Goal: Task Accomplishment & Management: Complete application form

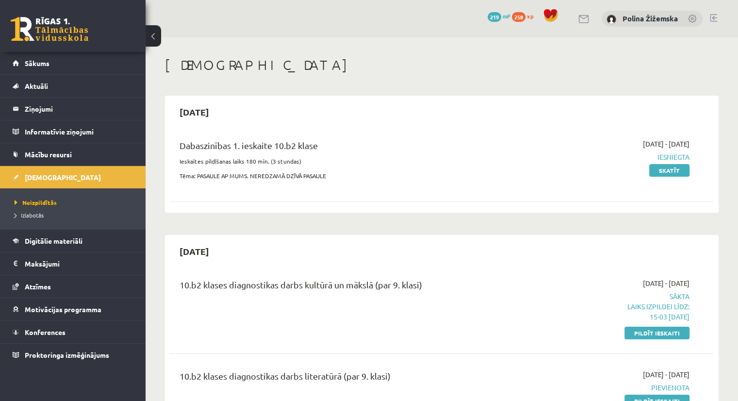
scroll to position [27, 0]
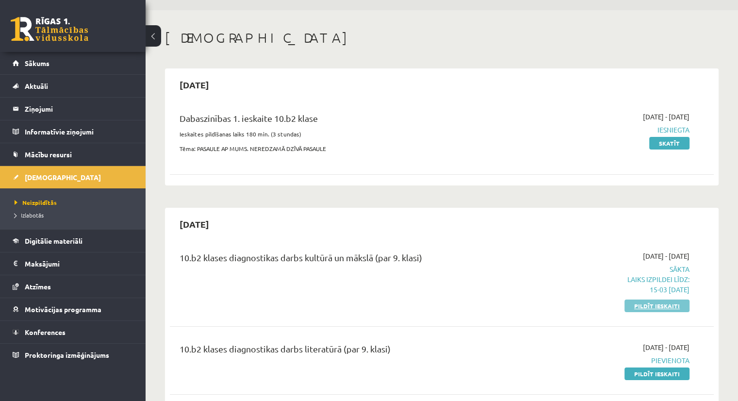
click at [654, 305] on link "Pildīt ieskaiti" at bounding box center [657, 306] width 65 height 13
click at [437, 172] on div "Dabaszinības 1. ieskaite 10.b2 klase Ieskaites pildīšanas laiks 180 min. (3 stu…" at bounding box center [442, 141] width 544 height 79
drag, startPoint x: 395, startPoint y: 255, endPoint x: 435, endPoint y: 265, distance: 41.1
click at [435, 265] on div "10.b2 klases diagnostikas darbs kultūrā un mākslā (par 9. klasi)" at bounding box center [348, 260] width 336 height 18
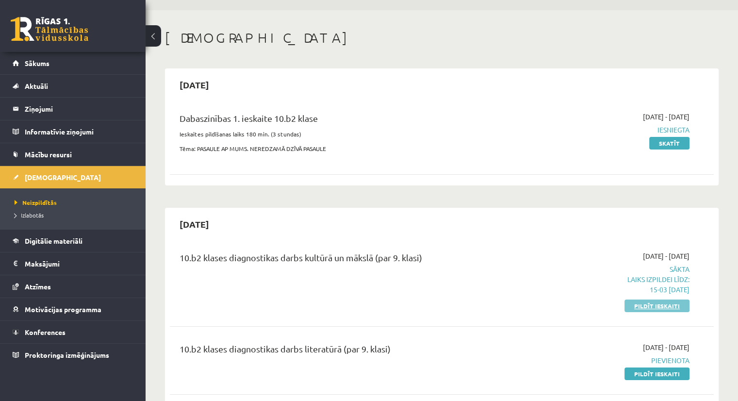
click at [666, 307] on link "Pildīt ieskaiti" at bounding box center [657, 306] width 65 height 13
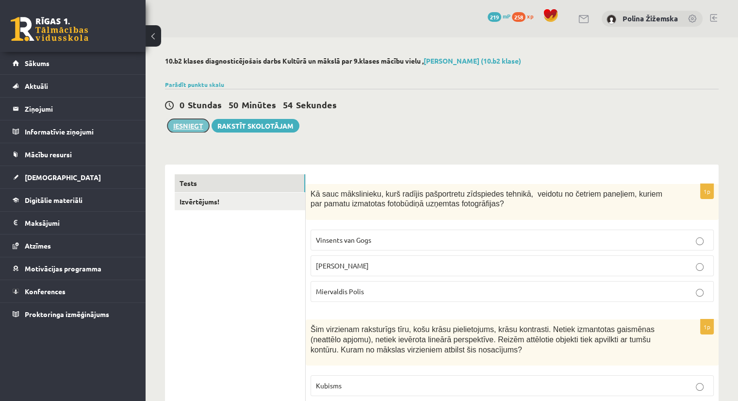
click at [176, 129] on button "Iesniegt" at bounding box center [189, 126] width 42 height 14
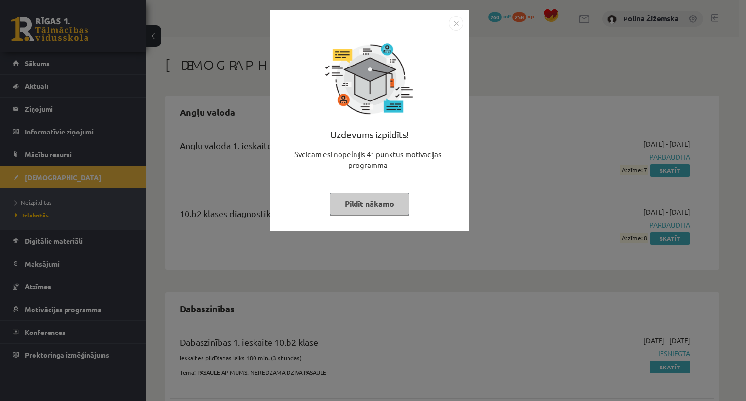
click at [360, 201] on button "Pildīt nākamo" at bounding box center [370, 204] width 80 height 22
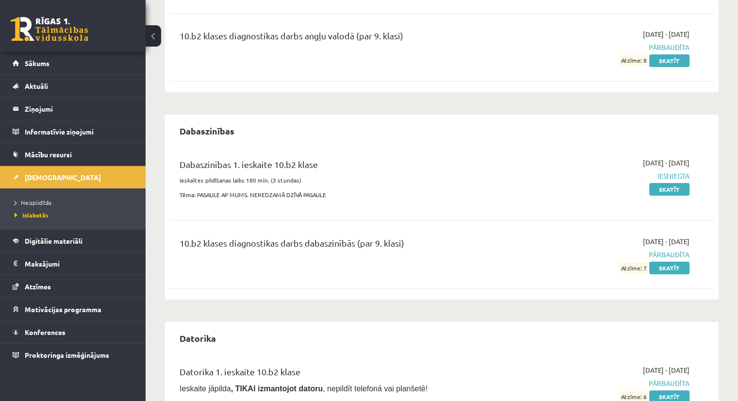
scroll to position [178, 0]
click at [513, 297] on div "Dabaszinības Dabaszinības 1. ieskaite 10.b2 klase Ieskaites pildīšanas laiks 18…" at bounding box center [442, 206] width 554 height 185
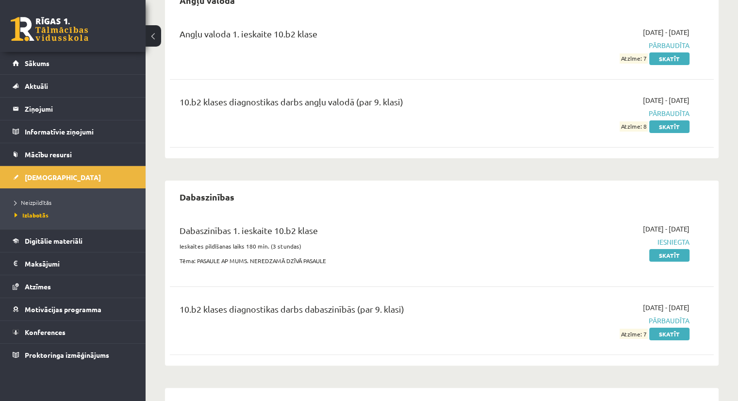
scroll to position [110, 0]
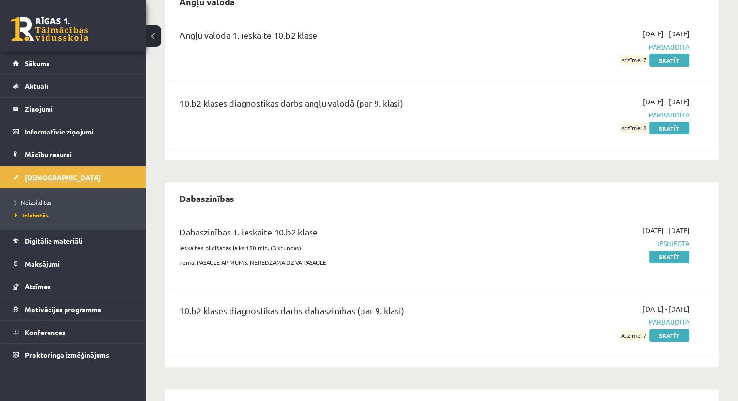
click at [62, 177] on link "[DEMOGRAPHIC_DATA]" at bounding box center [73, 177] width 121 height 22
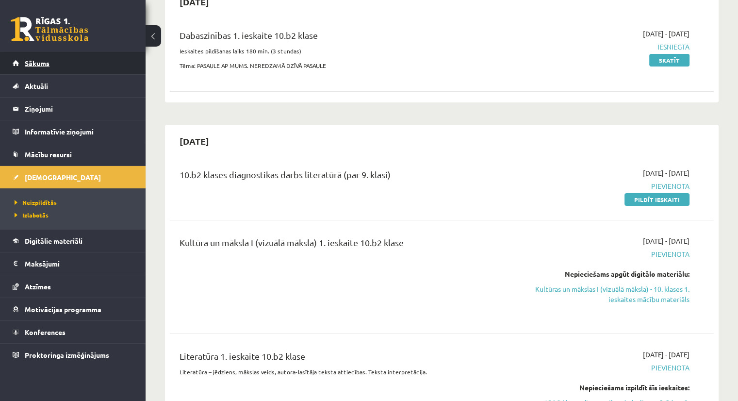
click at [66, 64] on link "Sākums" at bounding box center [73, 63] width 121 height 22
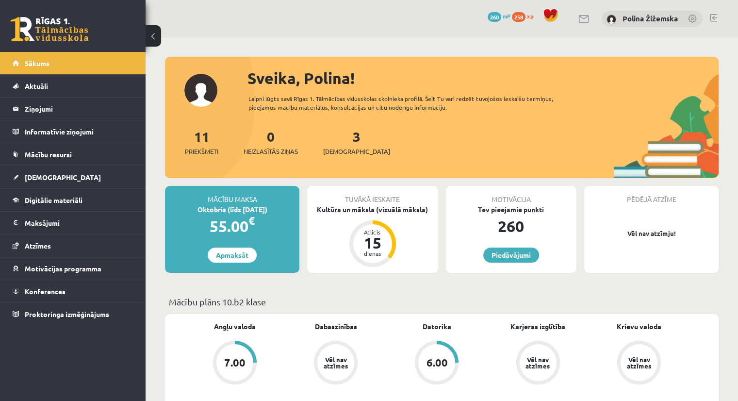
click at [346, 144] on div "3 Ieskaites" at bounding box center [356, 141] width 67 height 30
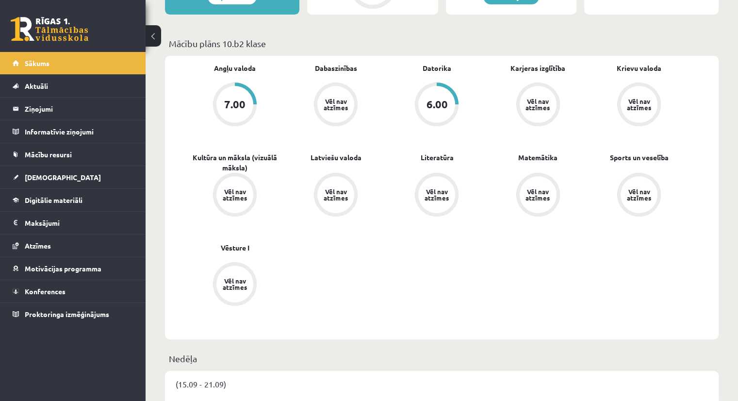
scroll to position [266, 0]
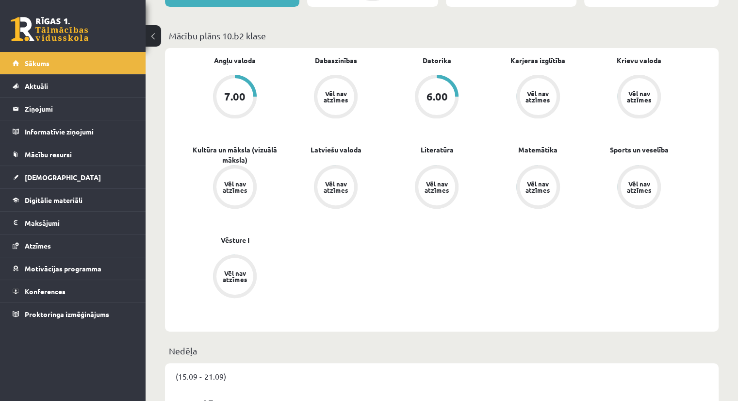
click at [436, 174] on div "Vēl nav atzīmes" at bounding box center [437, 186] width 37 height 37
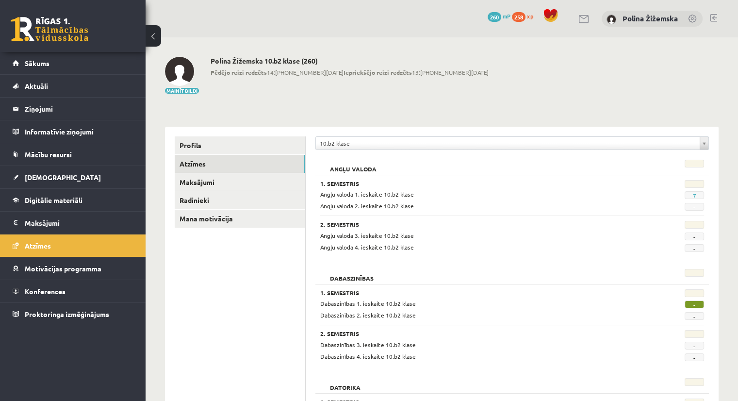
click at [697, 303] on span "-" at bounding box center [694, 305] width 19 height 8
click at [693, 314] on span "-" at bounding box center [694, 316] width 19 height 8
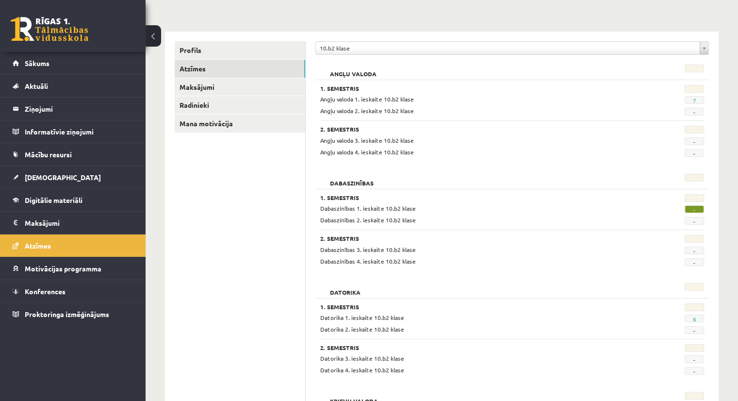
scroll to position [97, 0]
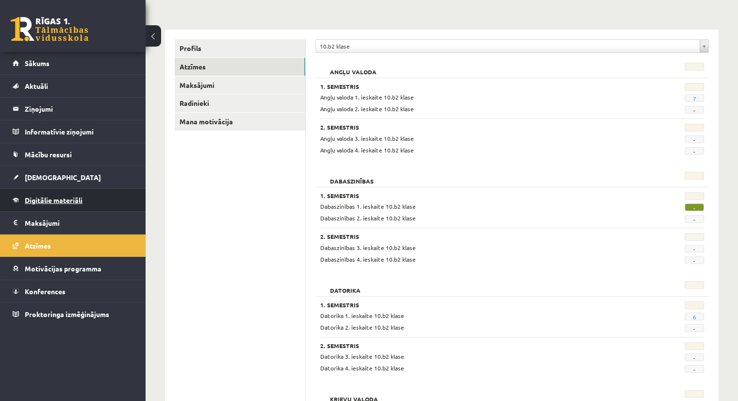
click at [47, 193] on link "Digitālie materiāli" at bounding box center [73, 200] width 121 height 22
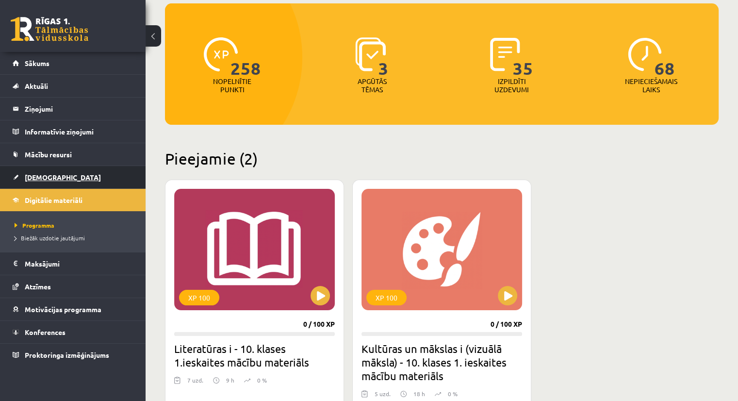
click at [42, 174] on span "[DEMOGRAPHIC_DATA]" at bounding box center [63, 177] width 76 height 9
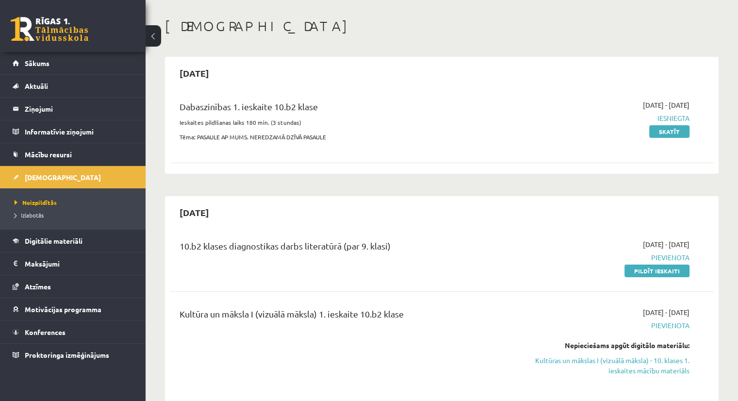
scroll to position [41, 0]
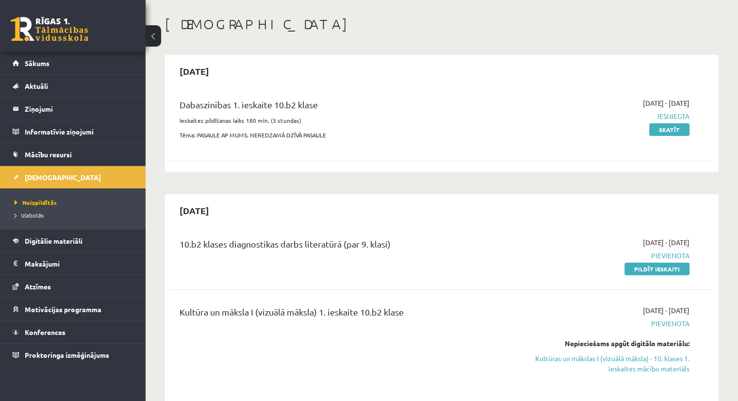
click at [647, 270] on link "Pildīt ieskaiti" at bounding box center [657, 269] width 65 height 13
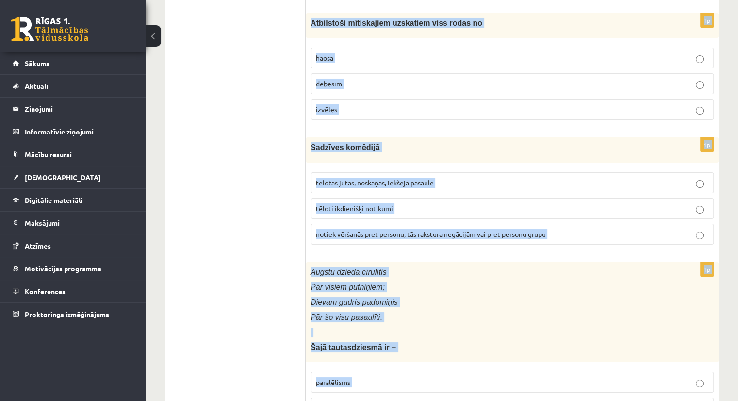
scroll to position [3777, 0]
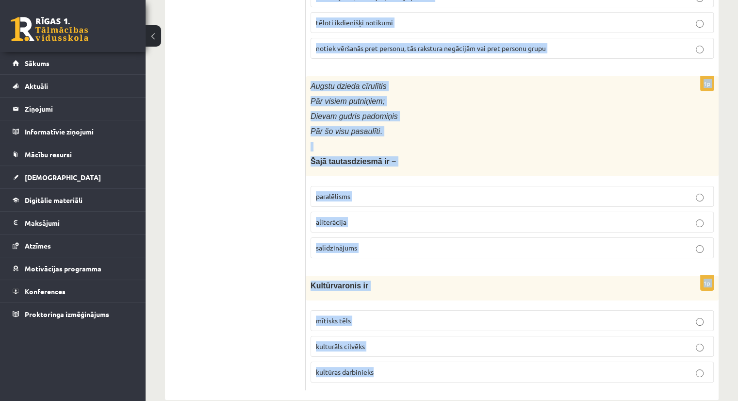
drag, startPoint x: 311, startPoint y: 189, endPoint x: 388, endPoint y: 423, distance: 246.4
copy form "Loremipsu dolo sitam con Adipi elitseddoe tempori utlaboreet Dolor ma aliquae a…"
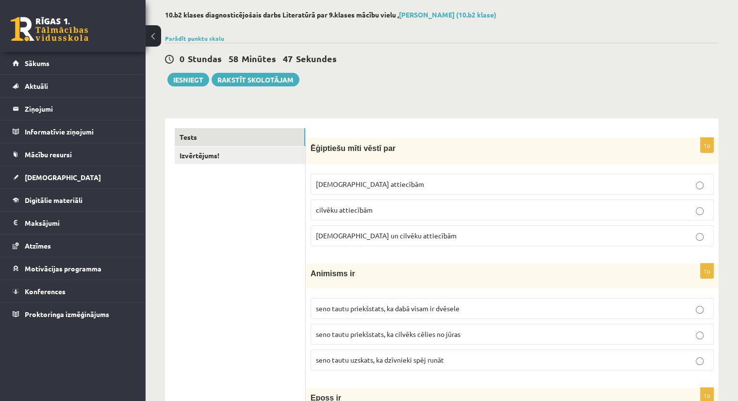
scroll to position [0, 0]
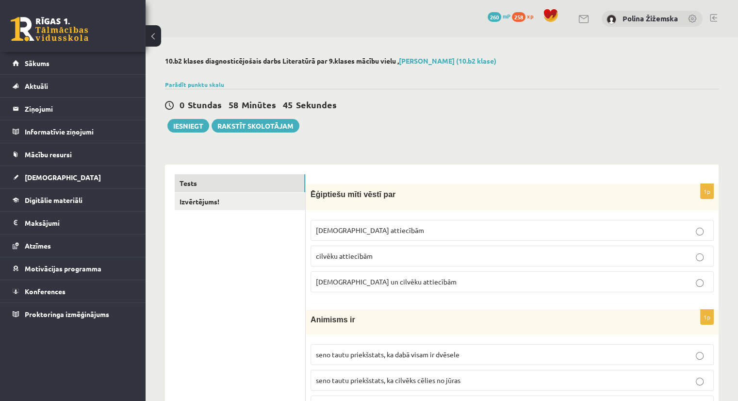
click at [346, 285] on span "[DEMOGRAPHIC_DATA] un cilvēku attiecībām" at bounding box center [386, 281] width 141 height 9
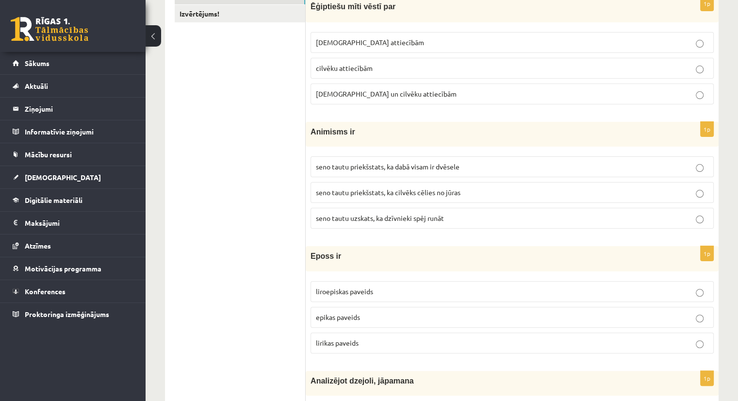
scroll to position [188, 0]
click at [450, 168] on span "seno tautu priekšstats, ka dabā visam ir dvēsele" at bounding box center [388, 166] width 144 height 9
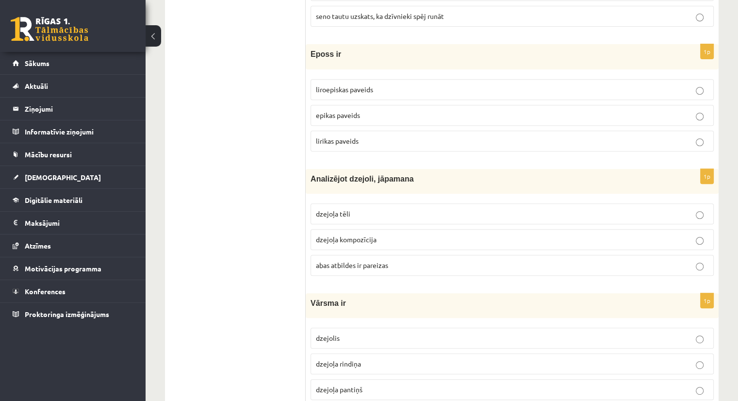
scroll to position [390, 0]
click at [374, 113] on p "epikas paveids" at bounding box center [512, 115] width 393 height 10
click at [394, 260] on p "abas atbildes ir pareizas" at bounding box center [512, 265] width 393 height 10
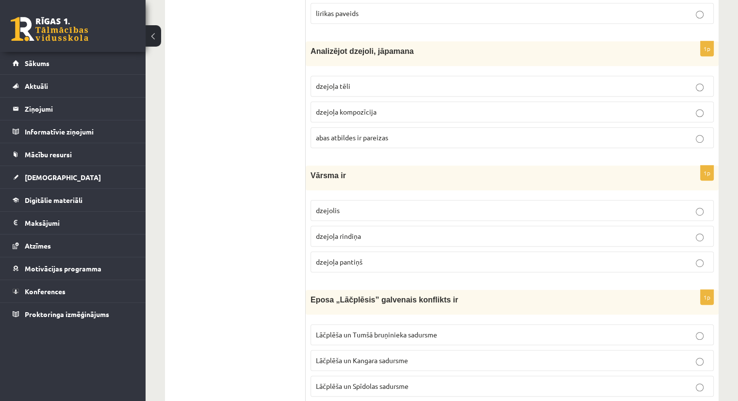
scroll to position [559, 0]
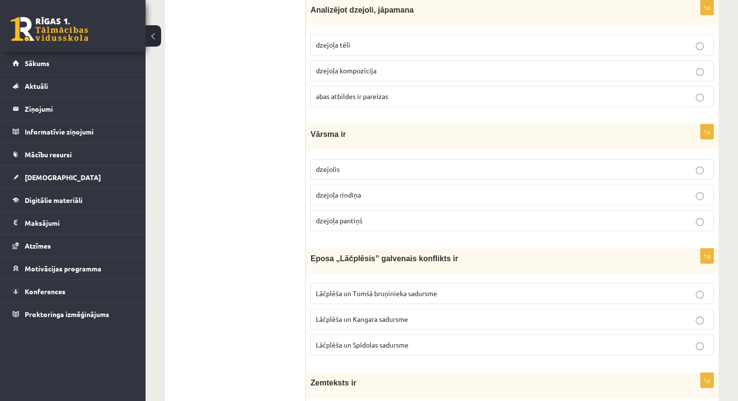
click at [362, 190] on p "dzejoļa rindiņa" at bounding box center [512, 195] width 393 height 10
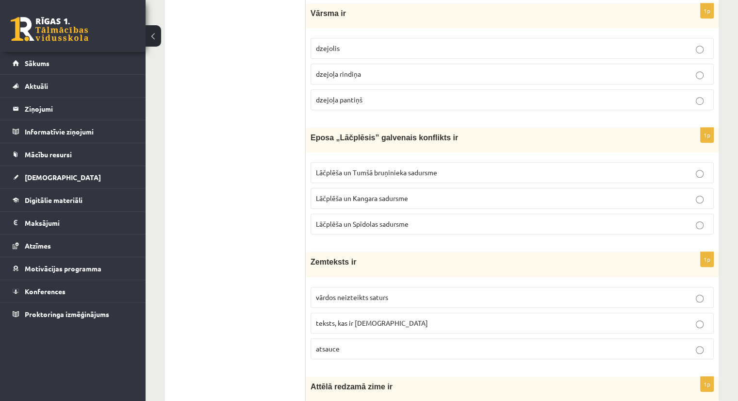
scroll to position [710, 0]
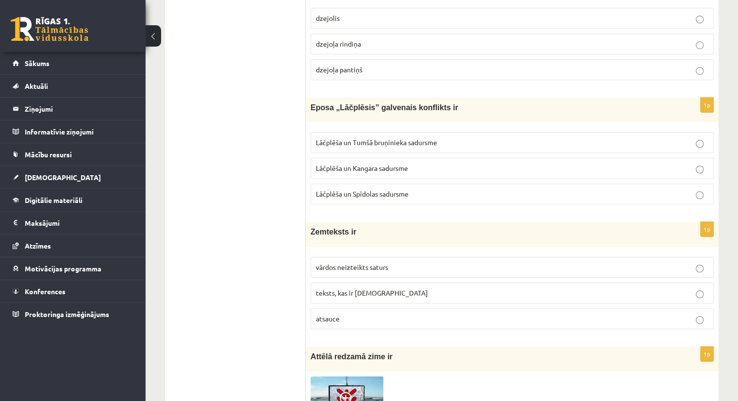
click at [418, 142] on span "Lāčplēša un Tumšā bruņinieka sadursme" at bounding box center [376, 142] width 121 height 9
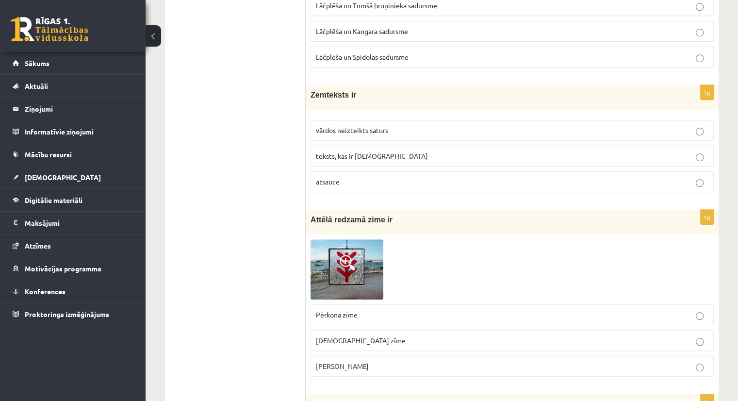
scroll to position [848, 0]
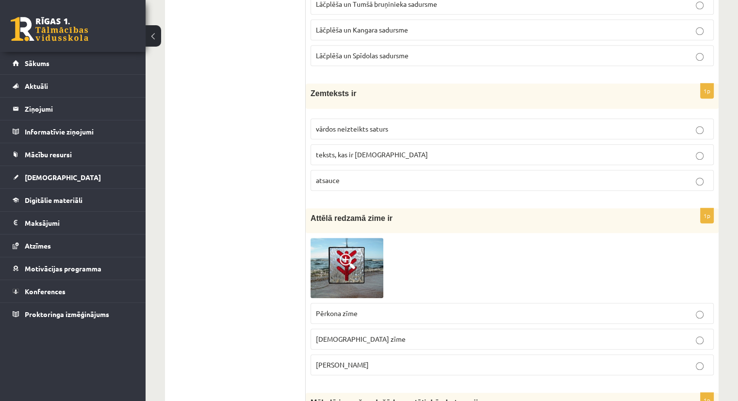
click at [408, 118] on label "vārdos neizteikts saturs" at bounding box center [512, 128] width 403 height 21
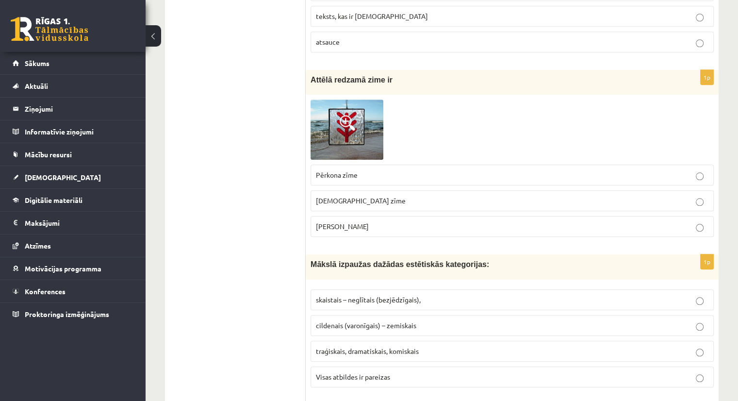
scroll to position [988, 0]
click at [379, 171] on p "Pērkona zīme" at bounding box center [512, 174] width 393 height 10
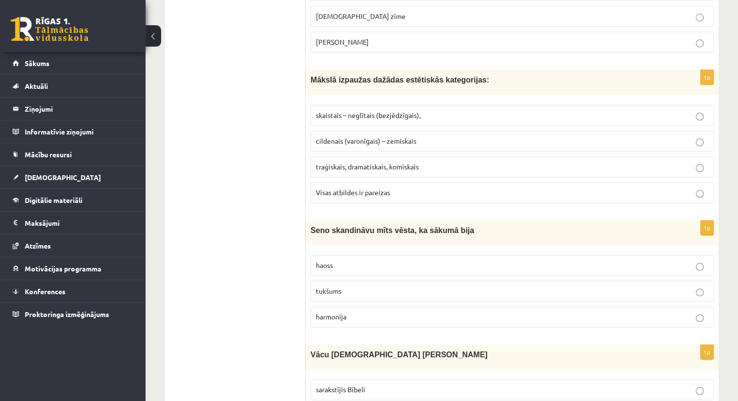
scroll to position [1173, 0]
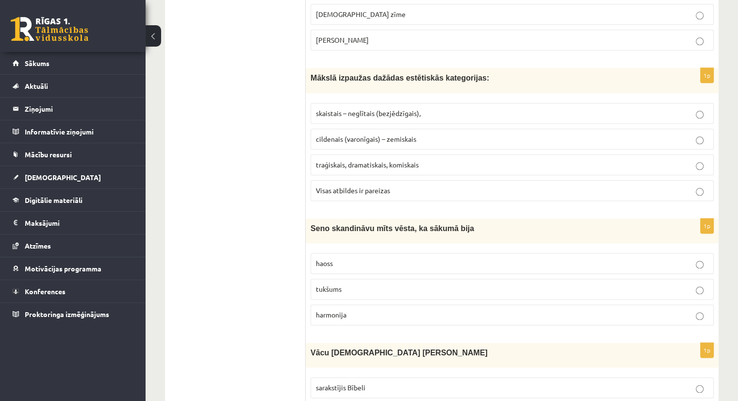
click at [330, 189] on p "Visas atbildes ir pareizas" at bounding box center [512, 190] width 393 height 10
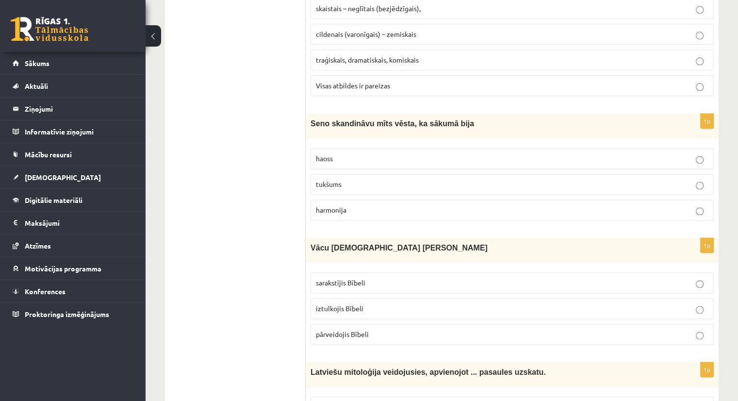
scroll to position [1278, 0]
click at [338, 174] on label "tukšums" at bounding box center [512, 184] width 403 height 21
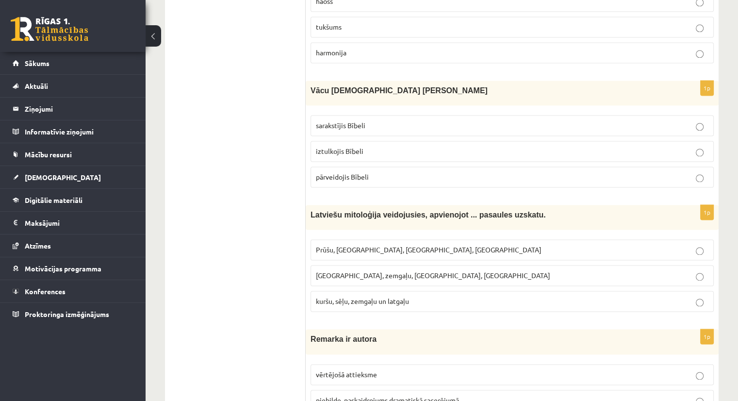
scroll to position [1437, 0]
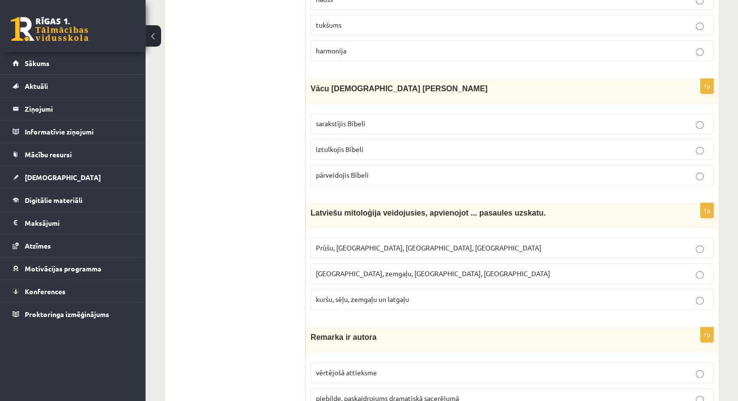
click at [348, 145] on span "iztulkojis Bībeli" at bounding box center [340, 149] width 48 height 9
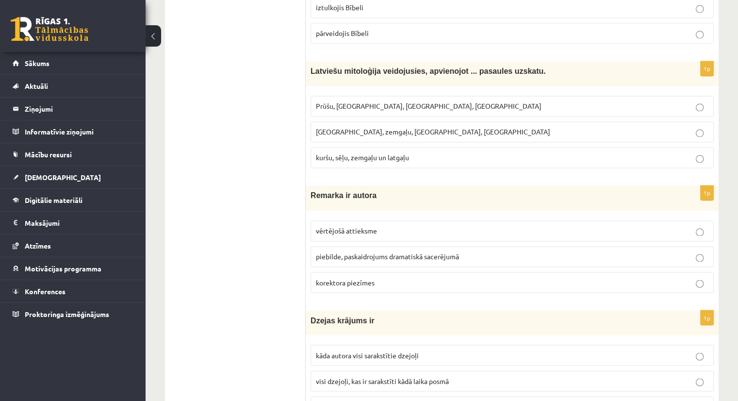
scroll to position [1579, 0]
click at [359, 153] on span "kuršu, sēļu, zemgaļu un latgaļu" at bounding box center [362, 157] width 93 height 9
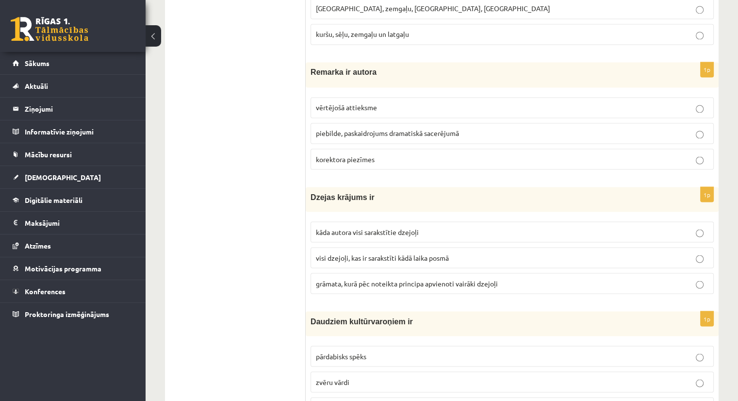
scroll to position [1703, 0]
click at [357, 128] on span "piebilde, paskaidrojums dramatiskā sacerējumā" at bounding box center [387, 132] width 143 height 9
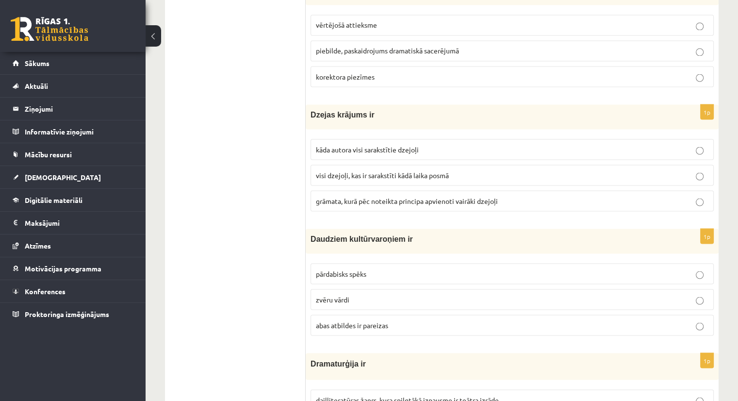
scroll to position [1819, 0]
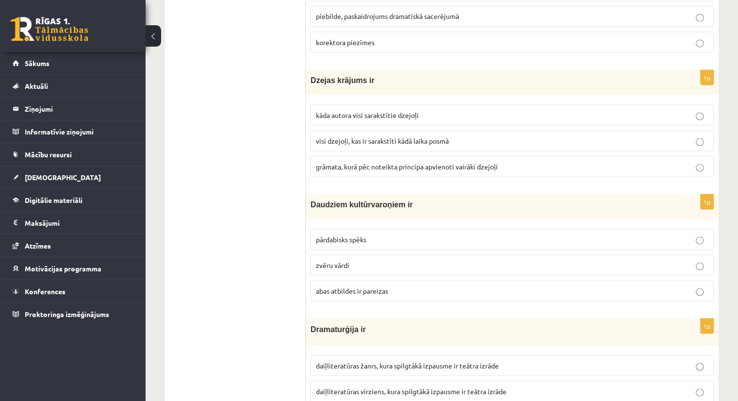
click at [375, 162] on span "grāmata, kurā pēc noteikta principa apvienoti vairāki dzejoļi" at bounding box center [407, 166] width 182 height 9
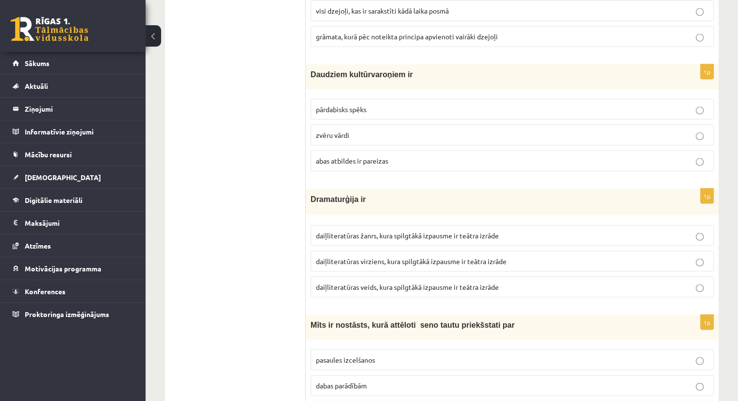
scroll to position [1950, 0]
click at [353, 105] on label "pārdabisks spēks" at bounding box center [512, 108] width 403 height 21
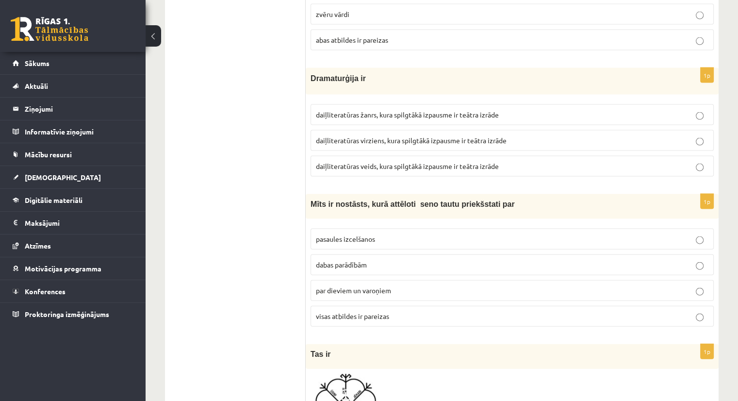
scroll to position [2080, 0]
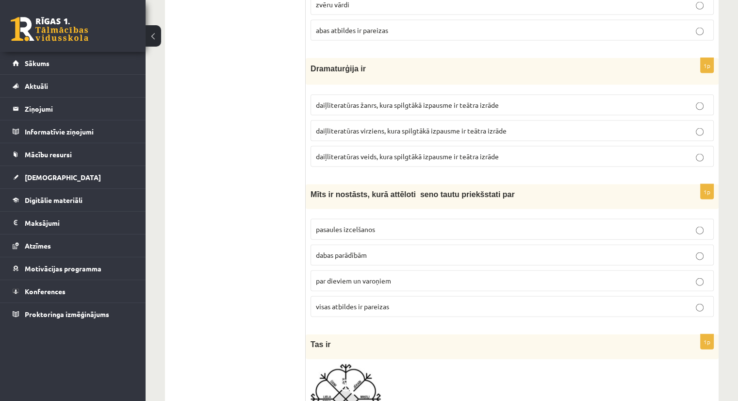
click at [405, 152] on span "daiļliteratūras veids, kura spilgtākā izpausme ir teātra izrāde" at bounding box center [407, 156] width 183 height 9
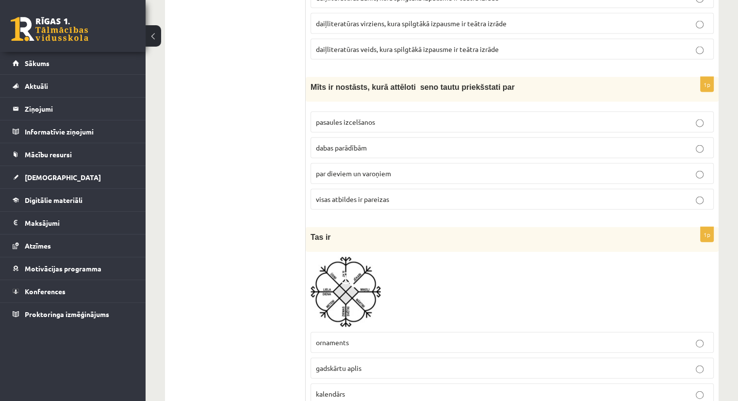
scroll to position [2196, 0]
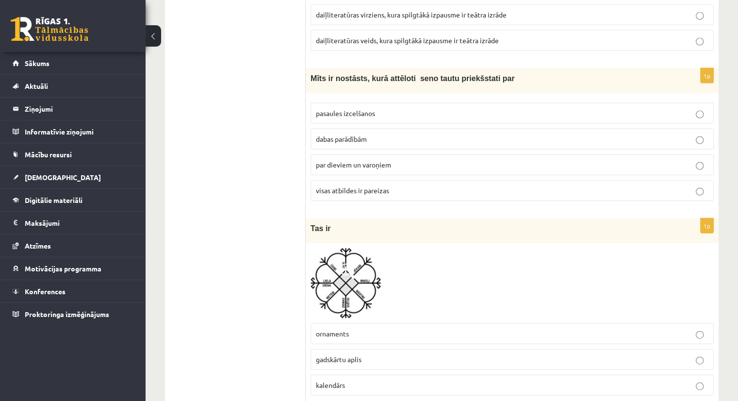
click at [352, 186] on span "visas atbildes ir pareizas" at bounding box center [352, 190] width 73 height 9
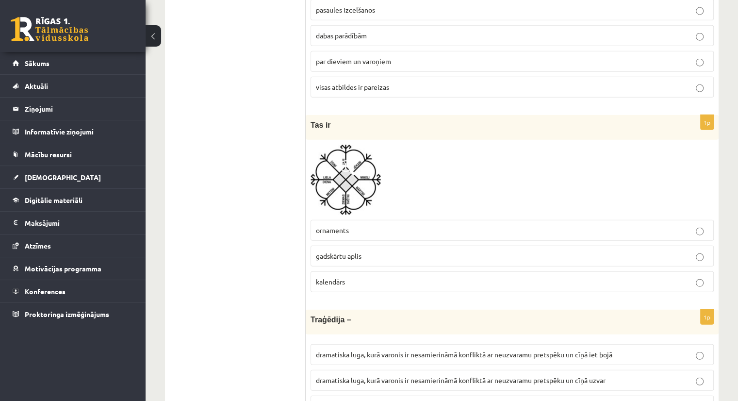
scroll to position [2299, 0]
click at [343, 251] on span "gadskārtu aplis" at bounding box center [339, 255] width 46 height 9
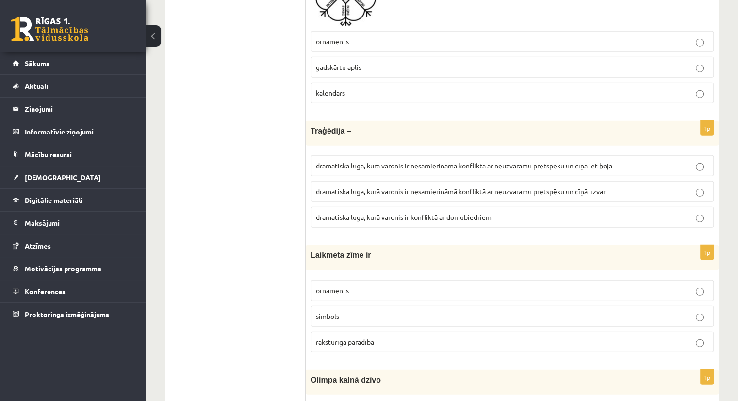
scroll to position [2489, 0]
click at [472, 154] on label "dramatiska luga, kurā varonis ir nesamierināmā konfliktā ar neuzvaramu pretspēk…" at bounding box center [512, 164] width 403 height 21
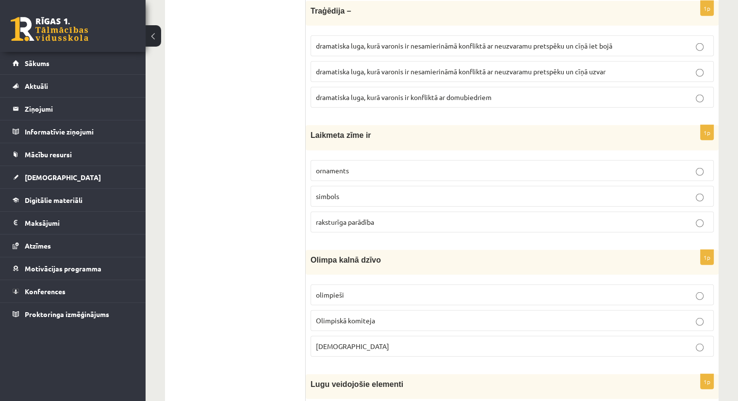
scroll to position [2610, 0]
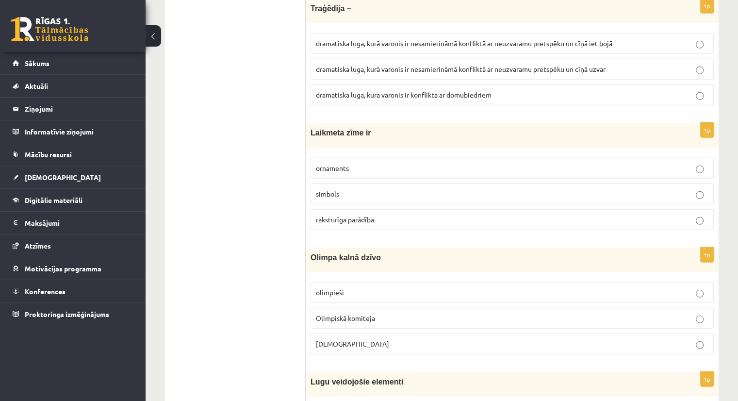
click at [347, 215] on span "raksturīga parādība" at bounding box center [345, 219] width 58 height 9
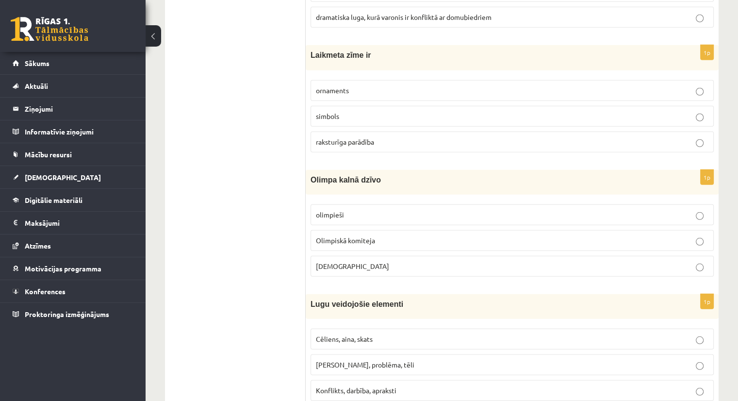
scroll to position [2689, 0]
click at [336, 260] on p "Dievi" at bounding box center [512, 265] width 393 height 10
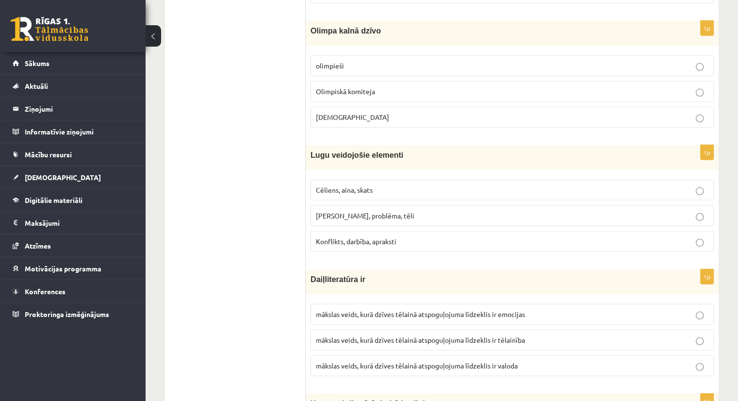
scroll to position [2838, 0]
click at [341, 184] on span "Cēliens, aina, skats" at bounding box center [344, 188] width 57 height 9
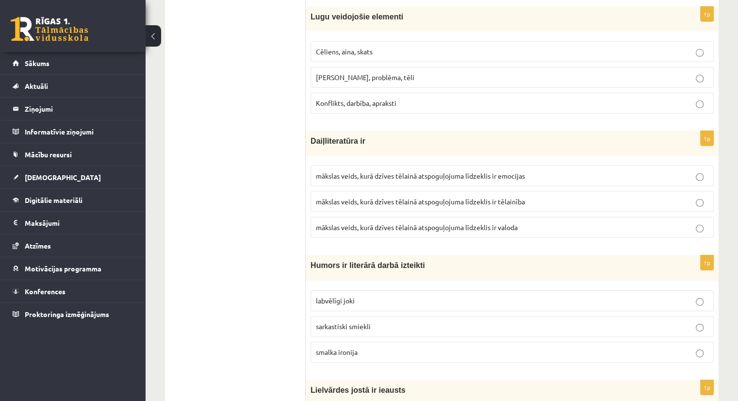
scroll to position [3004, 0]
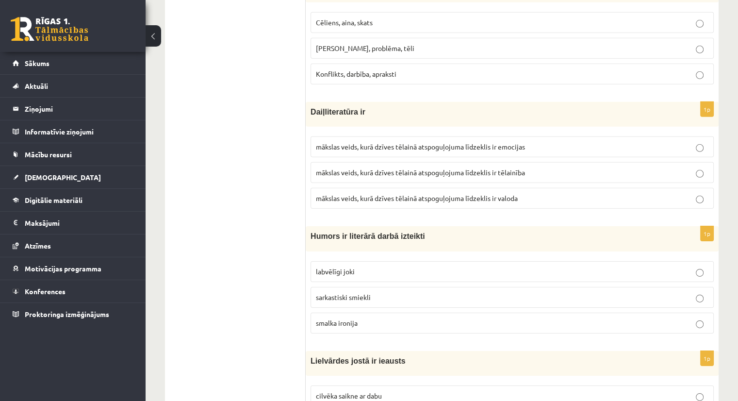
click at [492, 194] on span "mākslas veids, kurā dzīves tēlainā atspoguļojuma līdzeklis ir valoda" at bounding box center [417, 198] width 202 height 9
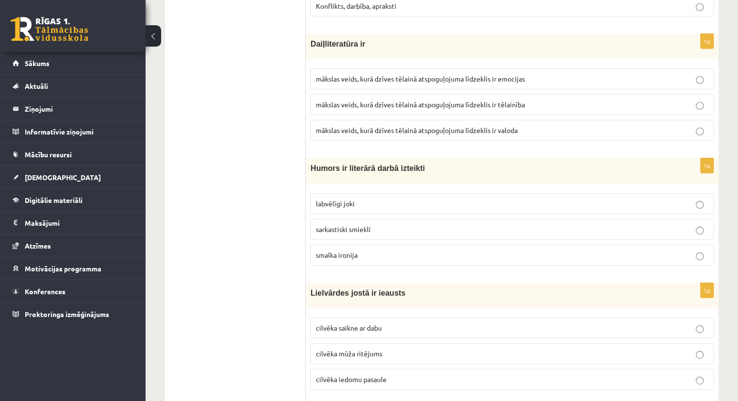
scroll to position [3122, 0]
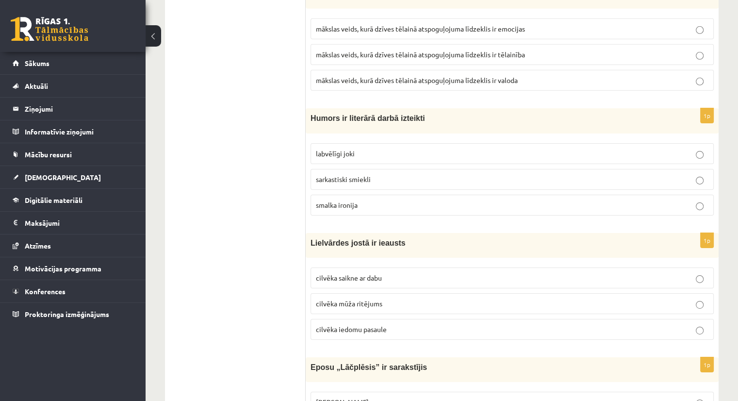
click at [330, 149] on span "labvēlīgi joki" at bounding box center [335, 153] width 39 height 9
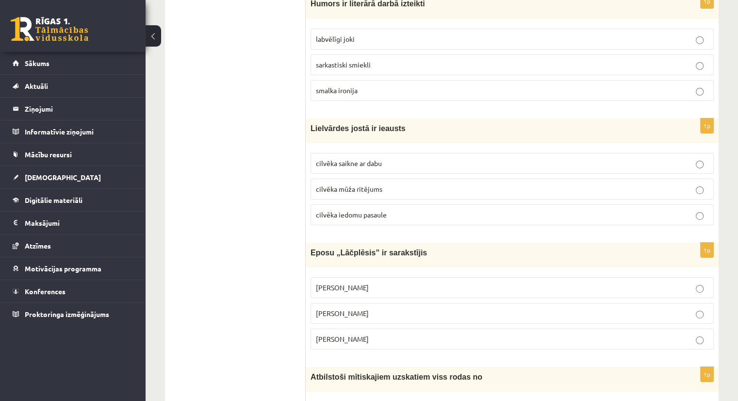
scroll to position [3268, 0]
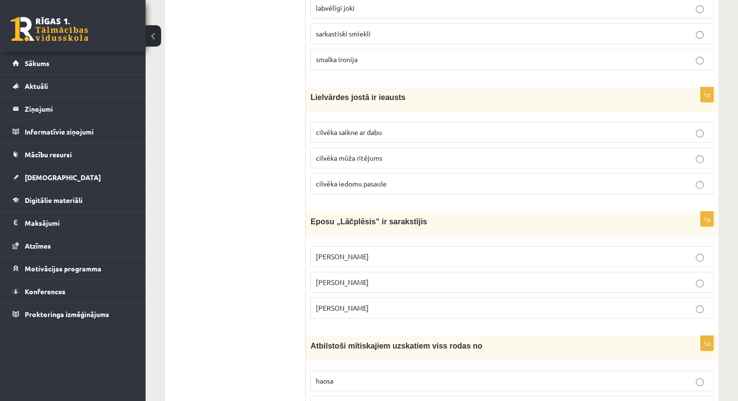
click at [367, 153] on span "cilvēka mūža ritējums" at bounding box center [349, 157] width 67 height 9
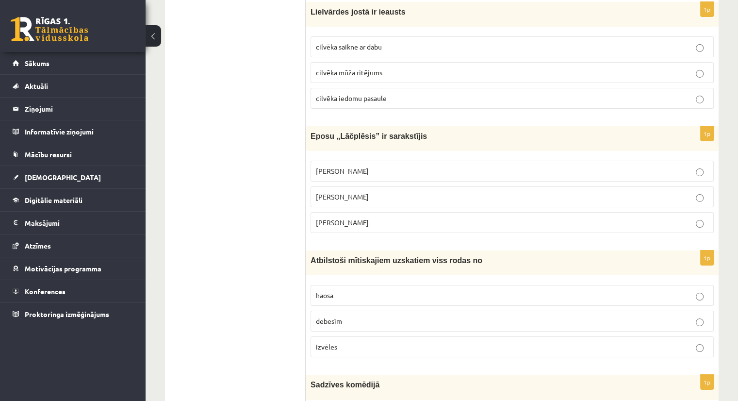
scroll to position [3356, 0]
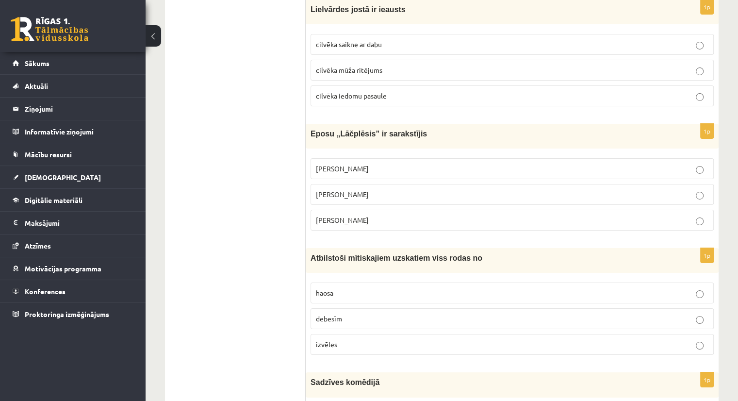
click at [367, 189] on p "Andrejs Pumpurs" at bounding box center [512, 194] width 393 height 10
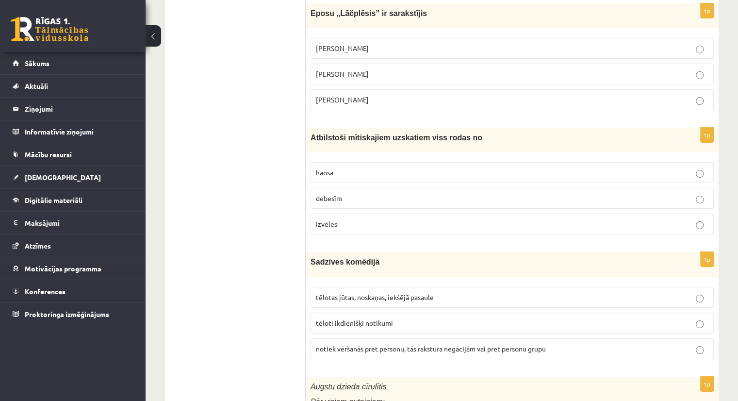
scroll to position [3480, 0]
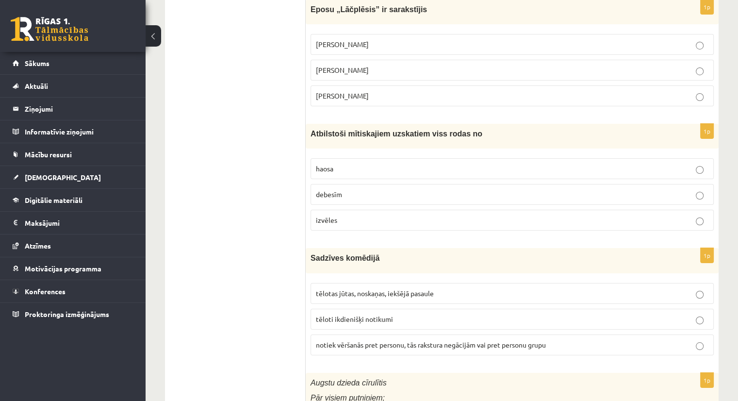
click at [336, 164] on p "haosa" at bounding box center [512, 169] width 393 height 10
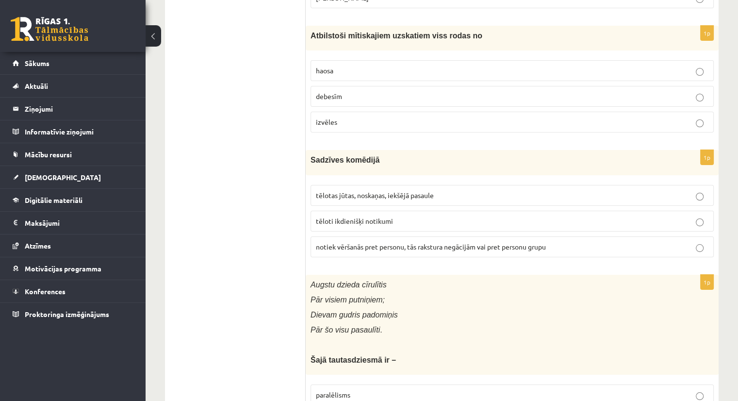
scroll to position [3581, 0]
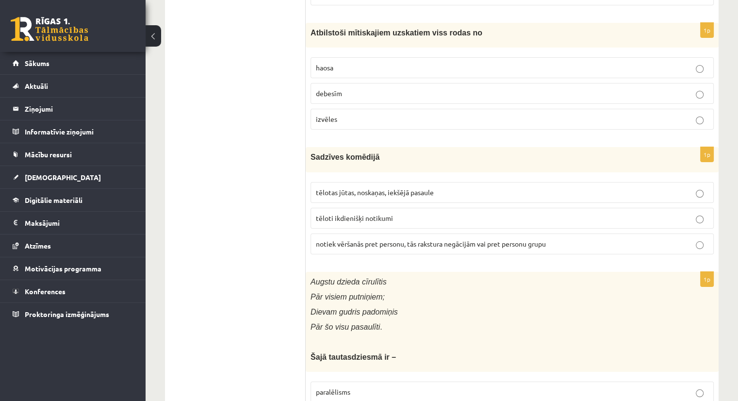
click at [365, 213] on p "tēloti ikdienišķi notikumi" at bounding box center [512, 218] width 393 height 10
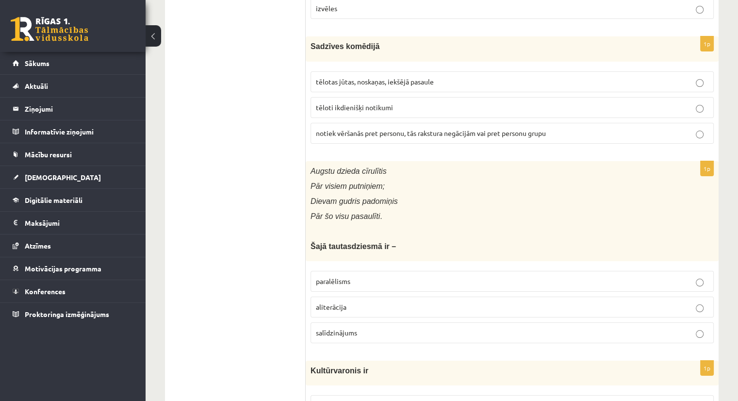
scroll to position [3715, 0]
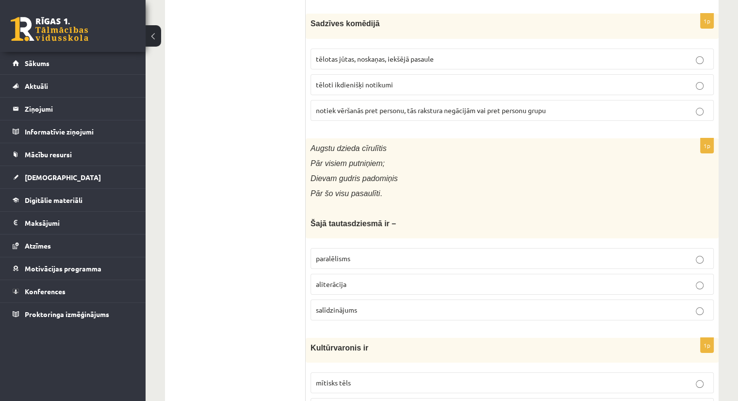
click at [371, 248] on label "paralēlisms" at bounding box center [512, 258] width 403 height 21
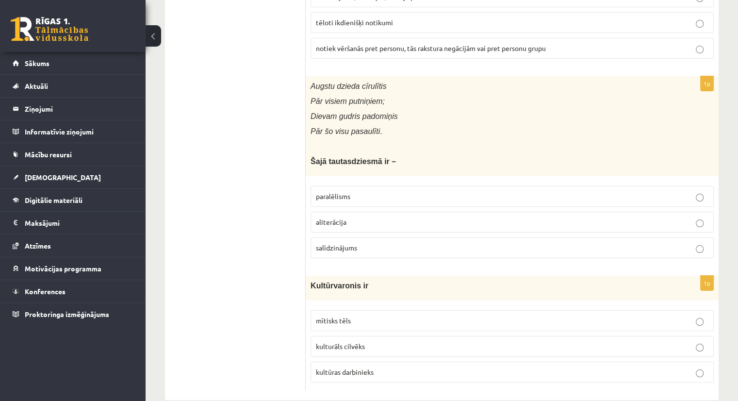
click at [330, 310] on label "mītisks tēls" at bounding box center [512, 320] width 403 height 21
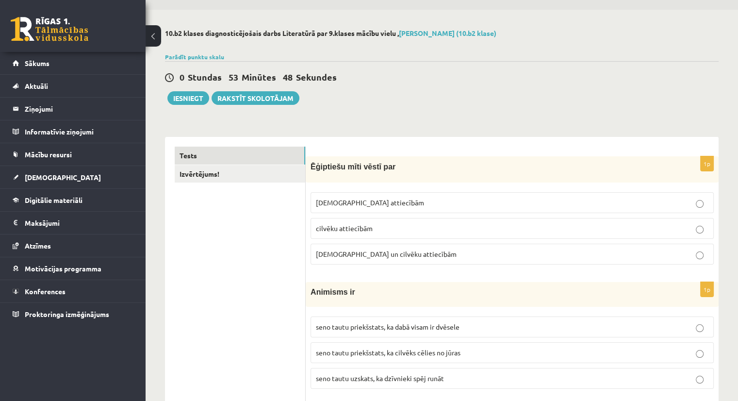
scroll to position [0, 0]
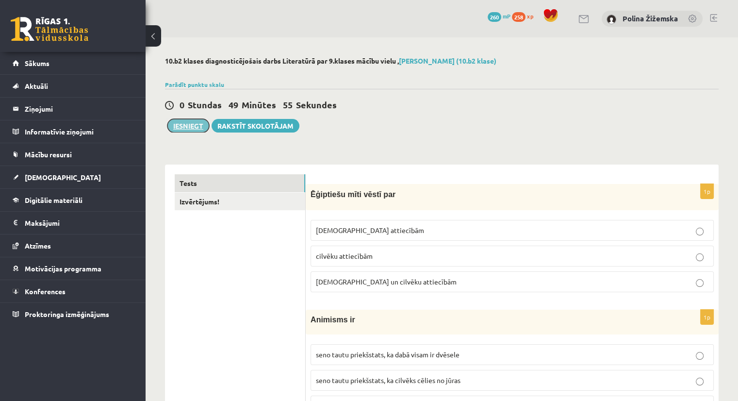
click at [192, 122] on button "Iesniegt" at bounding box center [189, 126] width 42 height 14
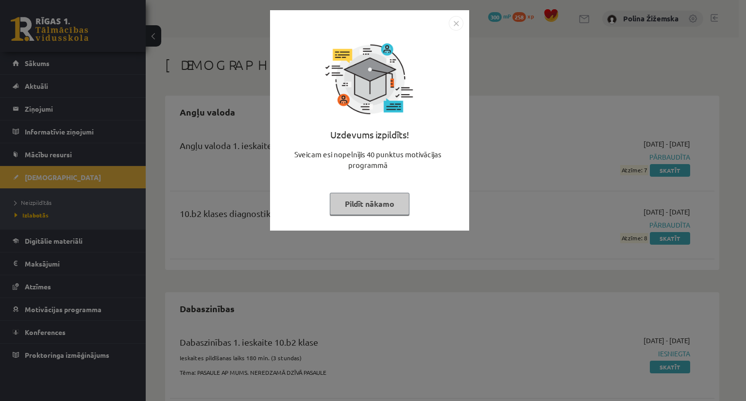
click at [397, 200] on button "Pildīt nākamo" at bounding box center [370, 204] width 80 height 22
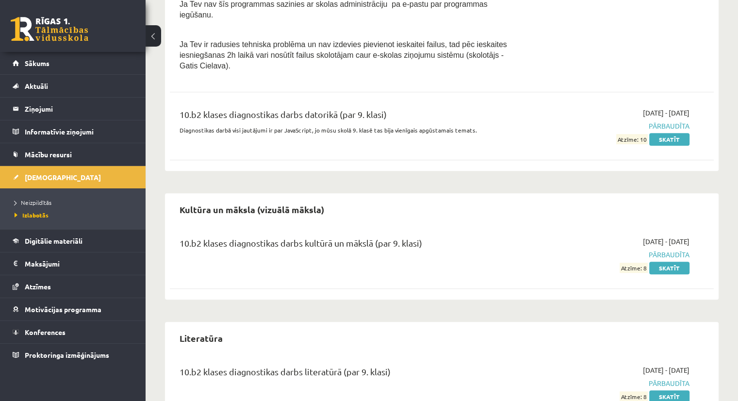
scroll to position [699, 0]
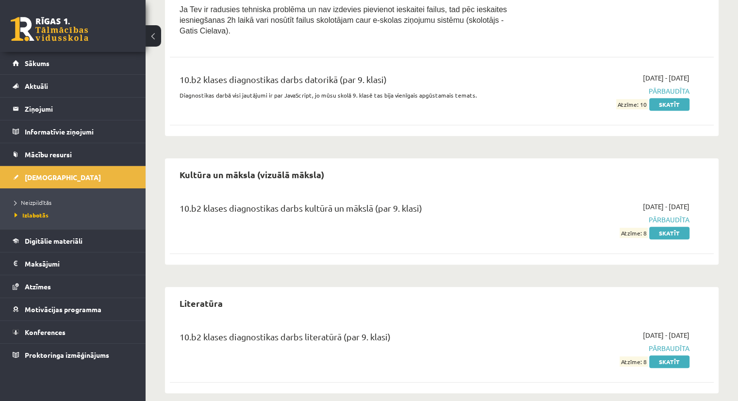
click at [370, 330] on div "10.b2 klases diagnostikas darbs literatūrā (par 9. klasi)" at bounding box center [348, 339] width 336 height 18
click at [432, 330] on div "10.b2 klases diagnostikas darbs literatūrā (par 9. klasi)" at bounding box center [348, 339] width 336 height 18
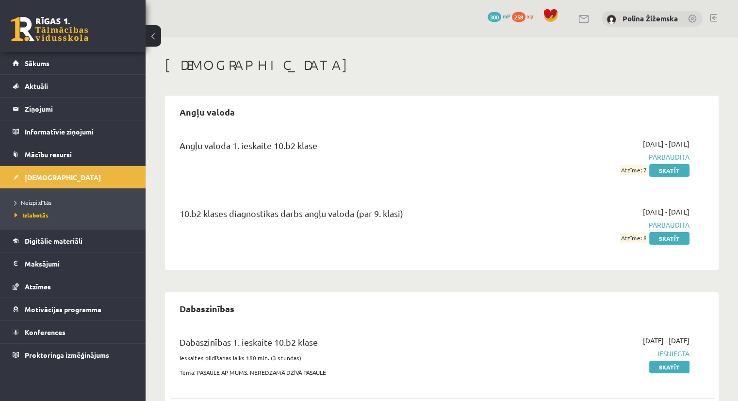
scroll to position [0, 0]
click at [498, 16] on span "300" at bounding box center [495, 17] width 14 height 10
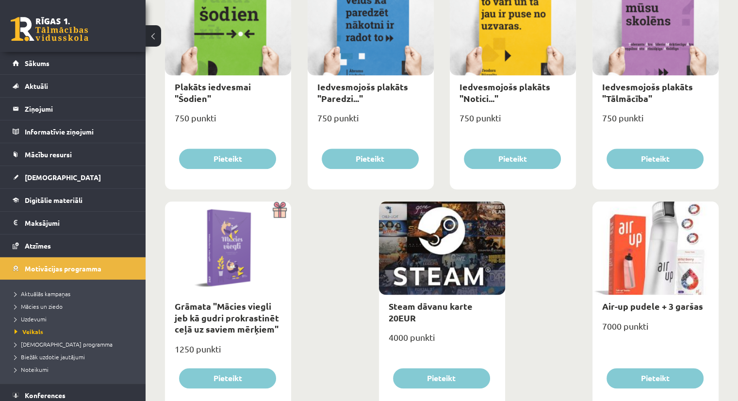
scroll to position [1091, 0]
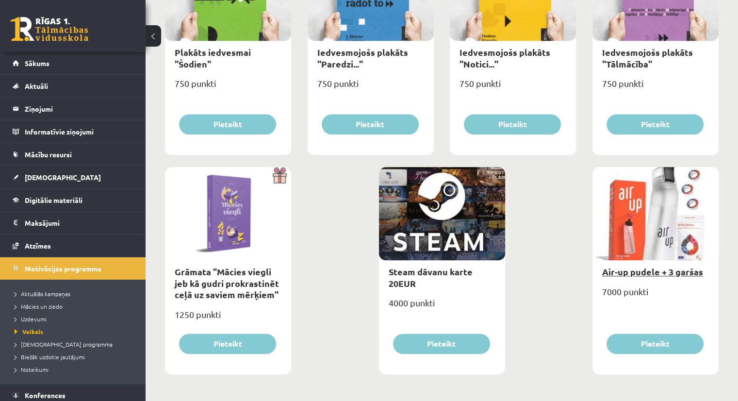
click at [614, 270] on link "Air-up pudele + 3 garšas" at bounding box center [653, 271] width 101 height 11
type input "*"
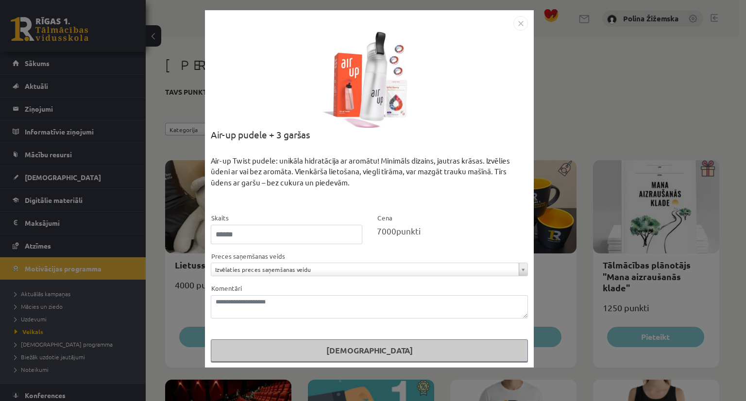
click at [500, 169] on div "Air-up Twist pudele: unikāla hidratācija ar aromātu! Minimāls dizains, jautras …" at bounding box center [369, 183] width 317 height 57
click at [491, 106] on div "**********" at bounding box center [369, 188] width 329 height 357
click at [520, 23] on img "Close" at bounding box center [520, 23] width 15 height 15
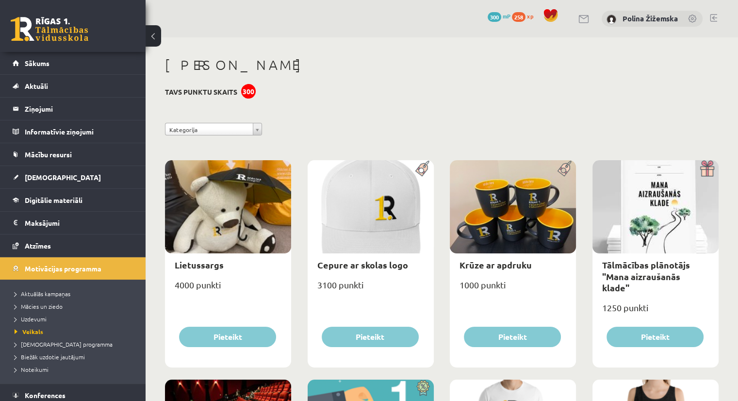
click at [48, 67] on link "Sākums" at bounding box center [73, 63] width 121 height 22
